Goal: Task Accomplishment & Management: Manage account settings

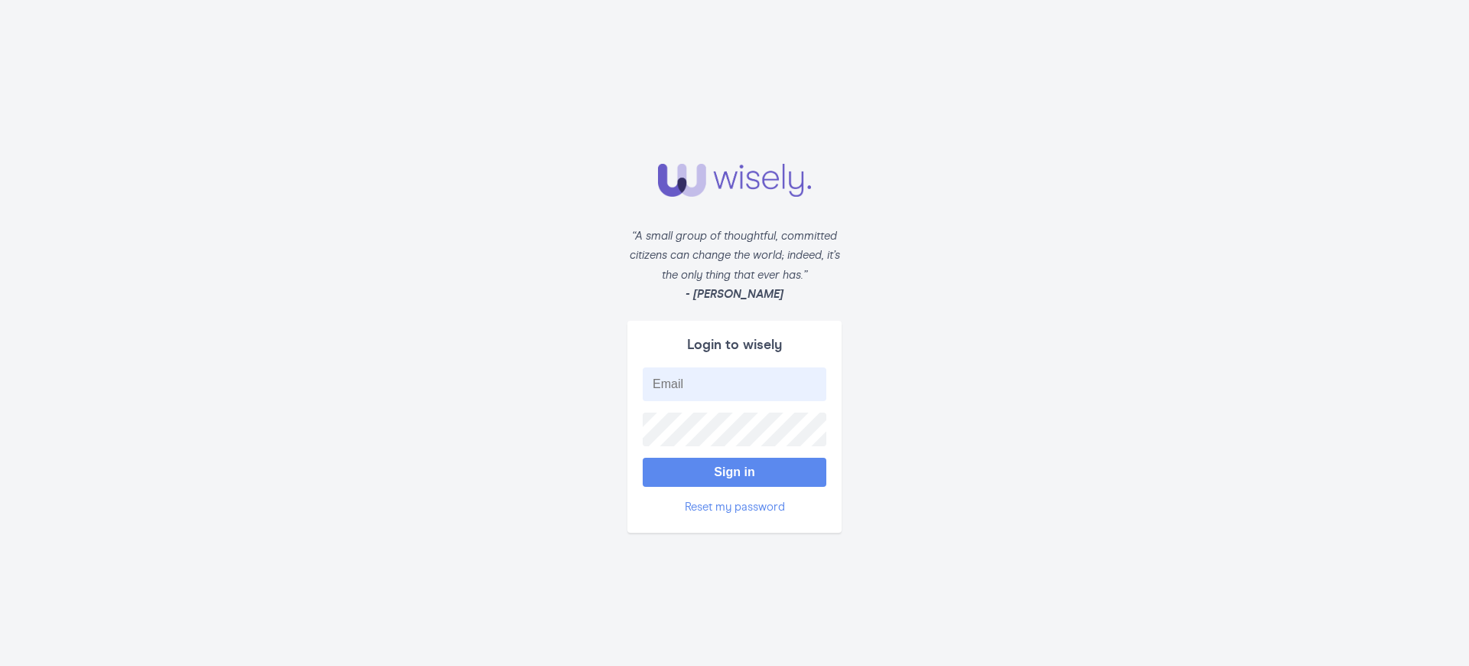
click at [735, 471] on button "Sign in" at bounding box center [735, 472] width 184 height 29
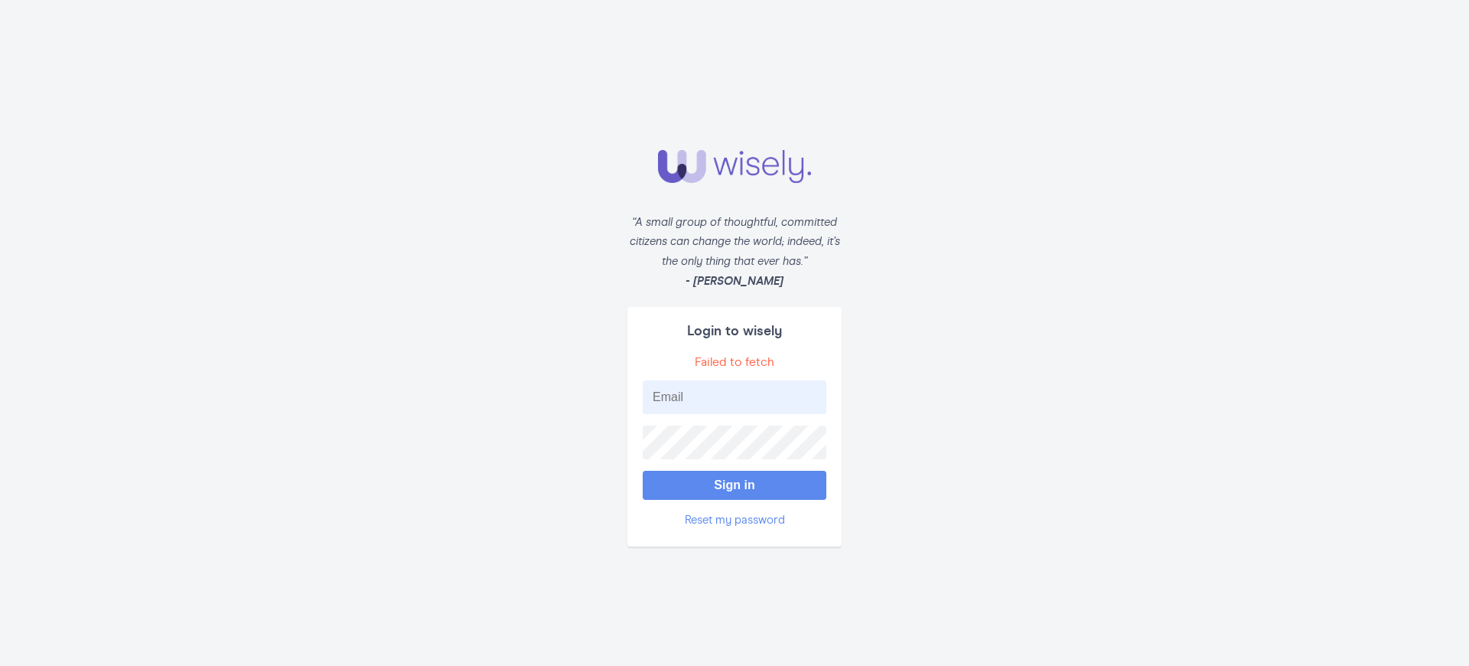
click at [735, 485] on button "Sign in" at bounding box center [735, 485] width 184 height 29
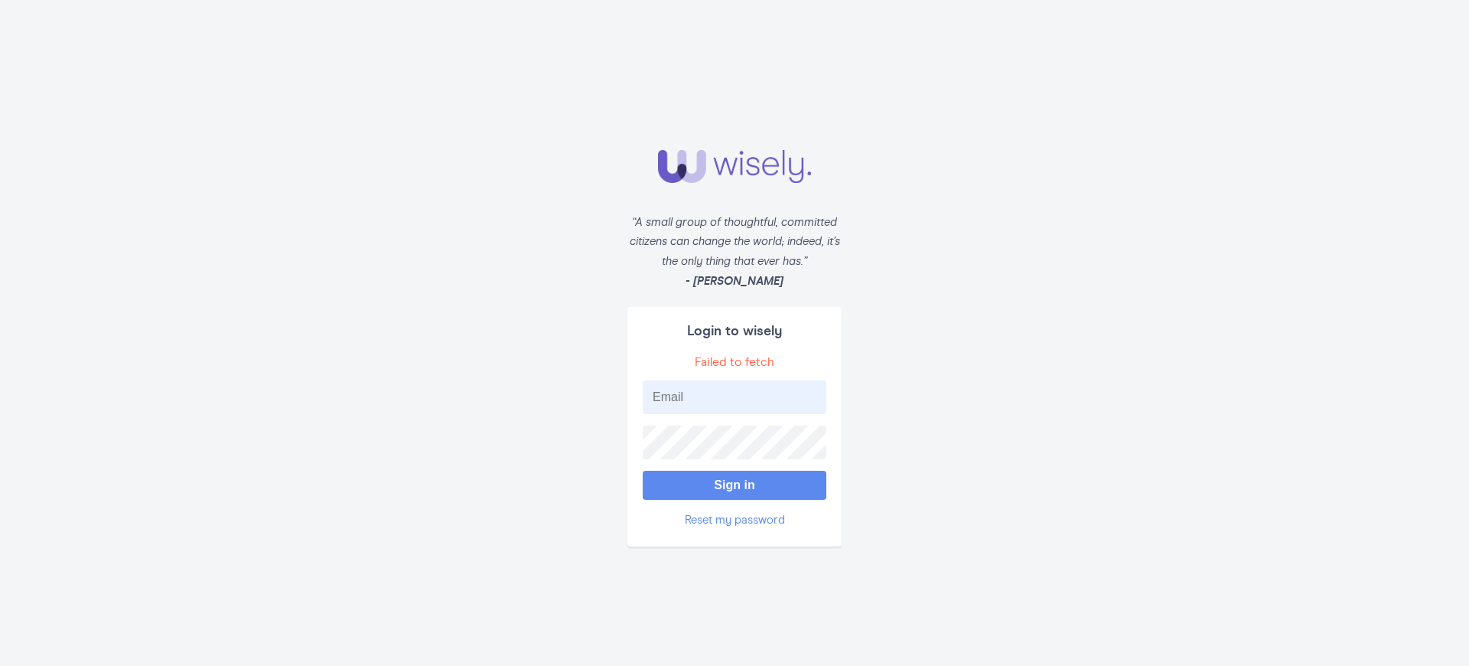
click at [735, 485] on button "Sign in" at bounding box center [735, 485] width 184 height 29
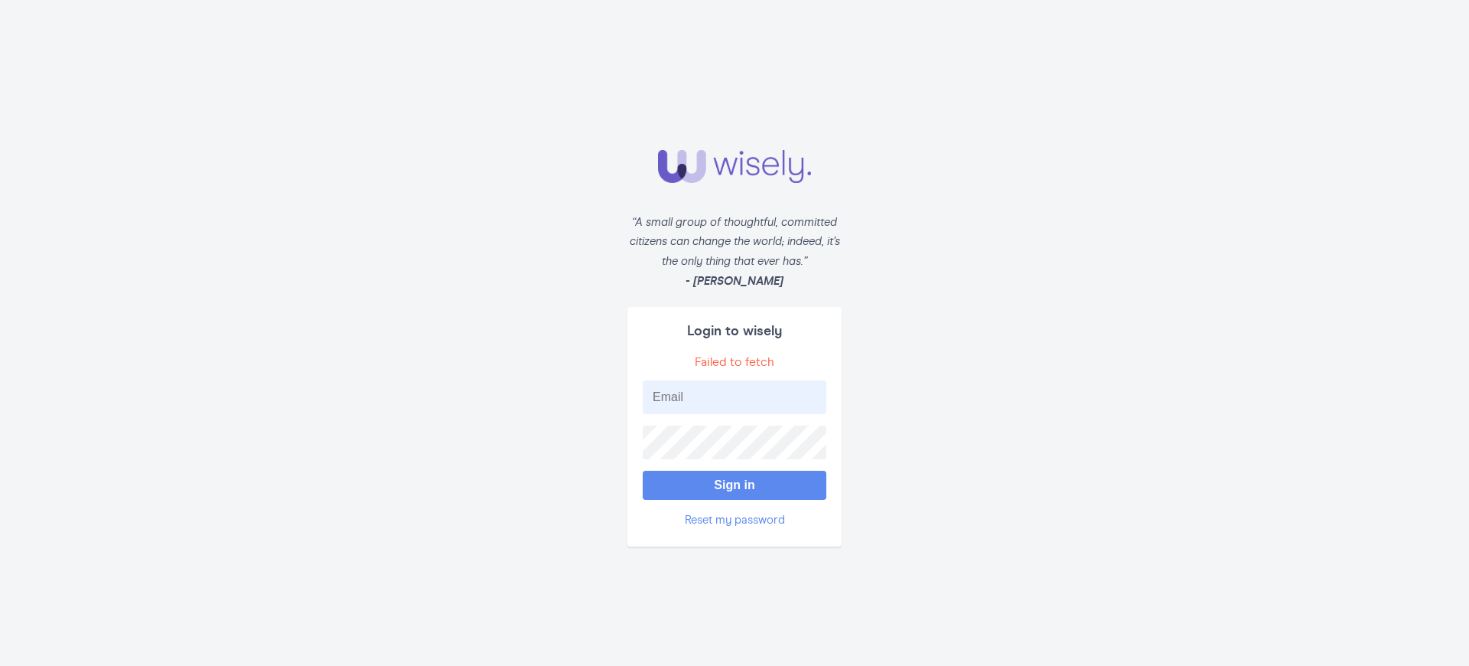
click at [735, 485] on button "Sign in" at bounding box center [735, 485] width 184 height 29
